Goal: Task Accomplishment & Management: Manage account settings

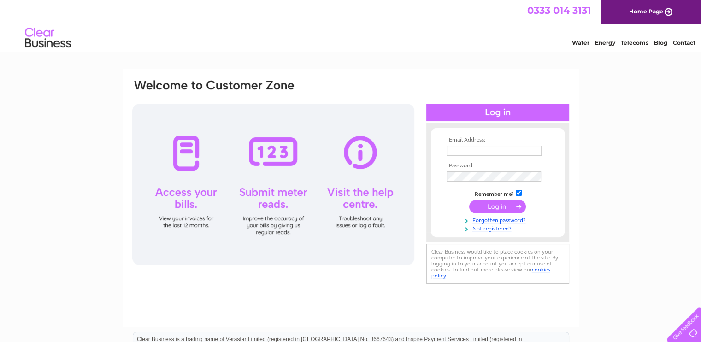
type input "sandy@colinton.org"
click at [490, 205] on input "submit" at bounding box center [497, 206] width 57 height 13
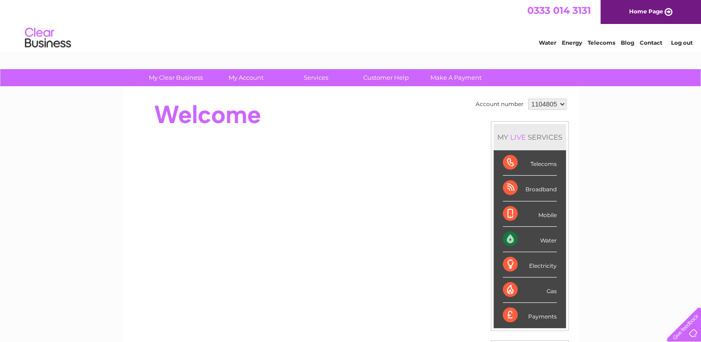
click at [508, 242] on div "Water" at bounding box center [530, 239] width 54 height 25
drag, startPoint x: 508, startPoint y: 242, endPoint x: 546, endPoint y: 241, distance: 38.3
click at [546, 241] on div "Water" at bounding box center [530, 239] width 54 height 25
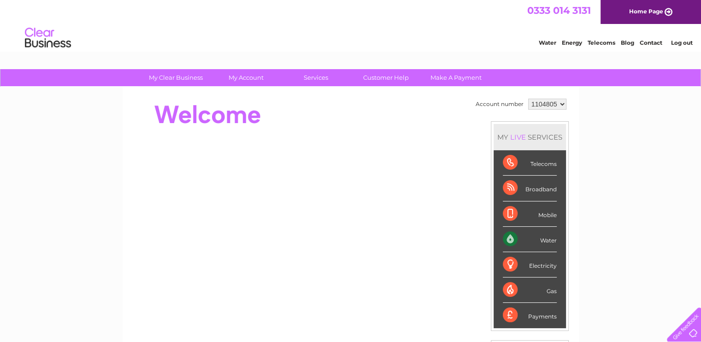
click at [546, 241] on div "Water" at bounding box center [530, 239] width 54 height 25
click at [388, 76] on link "Customer Help" at bounding box center [386, 77] width 76 height 17
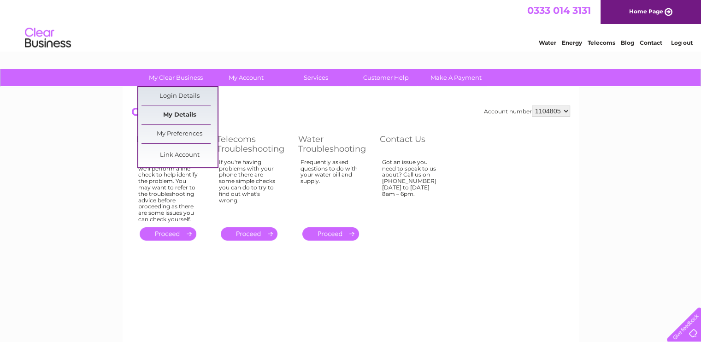
click at [184, 117] on link "My Details" at bounding box center [180, 115] width 76 height 18
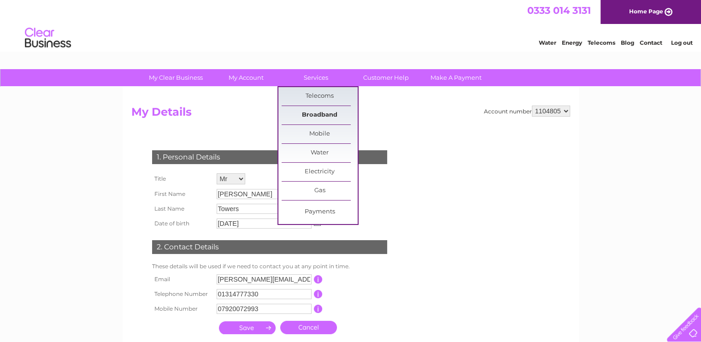
click at [319, 116] on link "Broadband" at bounding box center [320, 115] width 76 height 18
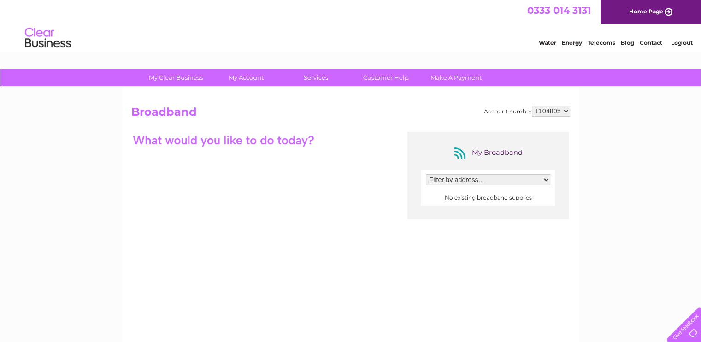
click at [549, 178] on select "Filter by address..." at bounding box center [488, 179] width 124 height 11
click at [567, 112] on select "1104805" at bounding box center [551, 111] width 38 height 11
click at [532, 106] on select "1104805" at bounding box center [551, 111] width 38 height 11
click at [472, 180] on select "Filter by address..." at bounding box center [488, 179] width 124 height 11
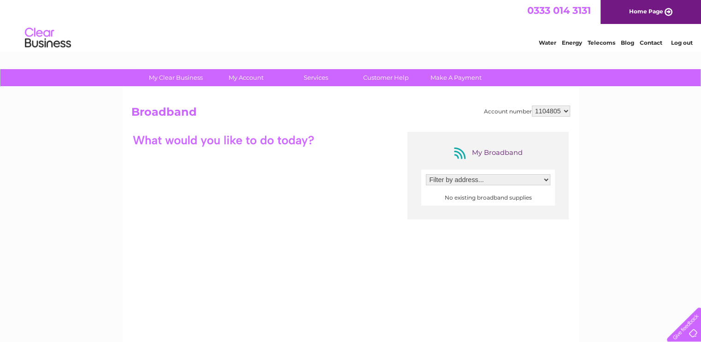
click at [472, 180] on select "Filter by address..." at bounding box center [488, 179] width 124 height 11
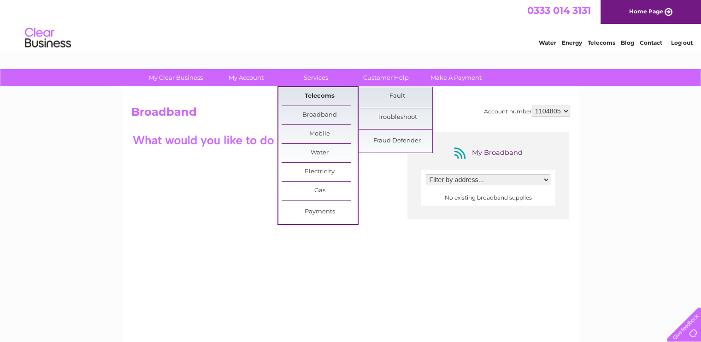
click at [319, 95] on link "Telecoms" at bounding box center [320, 96] width 76 height 18
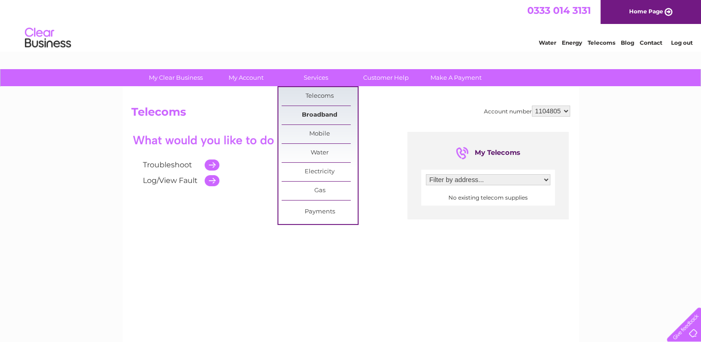
click at [322, 117] on link "Broadband" at bounding box center [320, 115] width 76 height 18
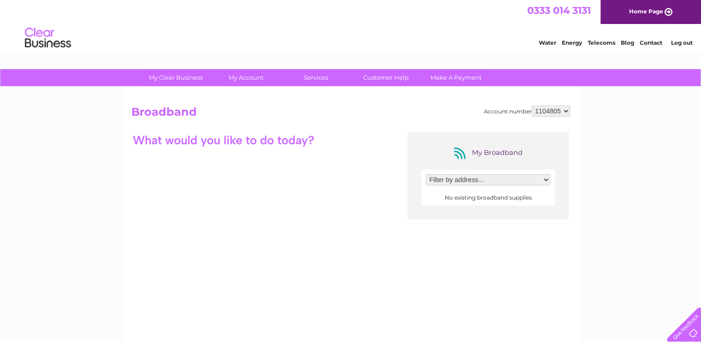
click at [272, 139] on div at bounding box center [223, 140] width 184 height 16
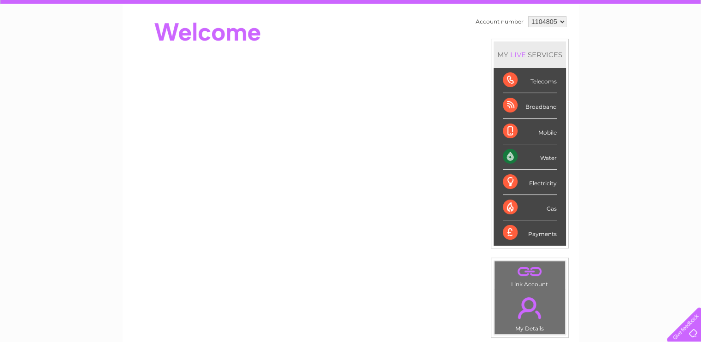
scroll to position [81, 0]
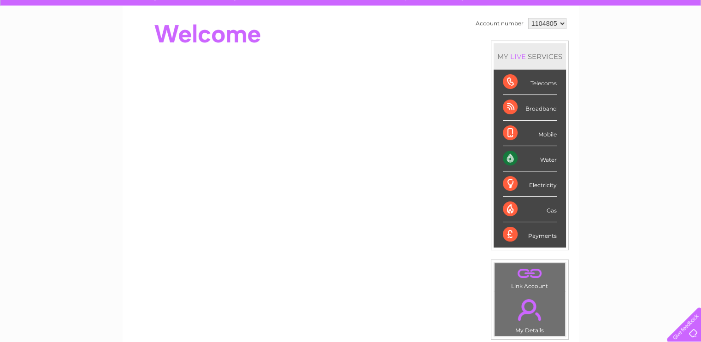
click at [512, 83] on div "Telecoms" at bounding box center [530, 82] width 54 height 25
click at [538, 80] on div "Telecoms" at bounding box center [530, 82] width 54 height 25
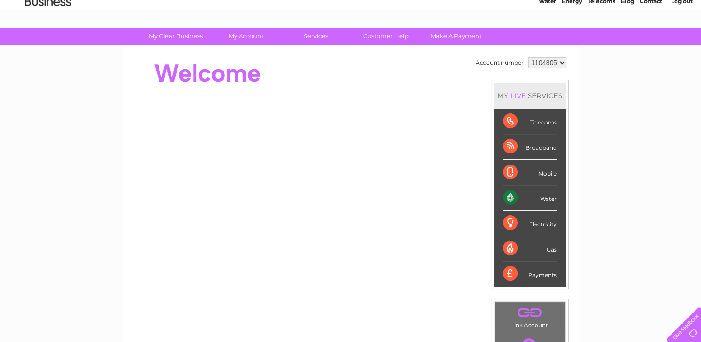
scroll to position [42, 0]
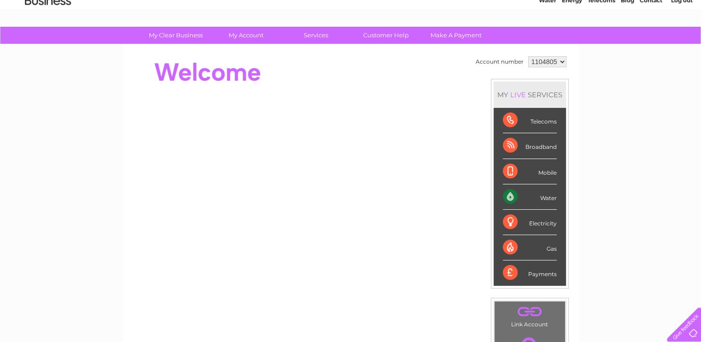
click at [545, 124] on div "Telecoms" at bounding box center [530, 120] width 54 height 25
click at [561, 63] on select "1104805" at bounding box center [547, 61] width 38 height 11
click at [545, 94] on div "MY LIVE SERVICES" at bounding box center [530, 95] width 72 height 26
click at [394, 35] on link "Customer Help" at bounding box center [386, 35] width 76 height 17
